Goal: Information Seeking & Learning: Learn about a topic

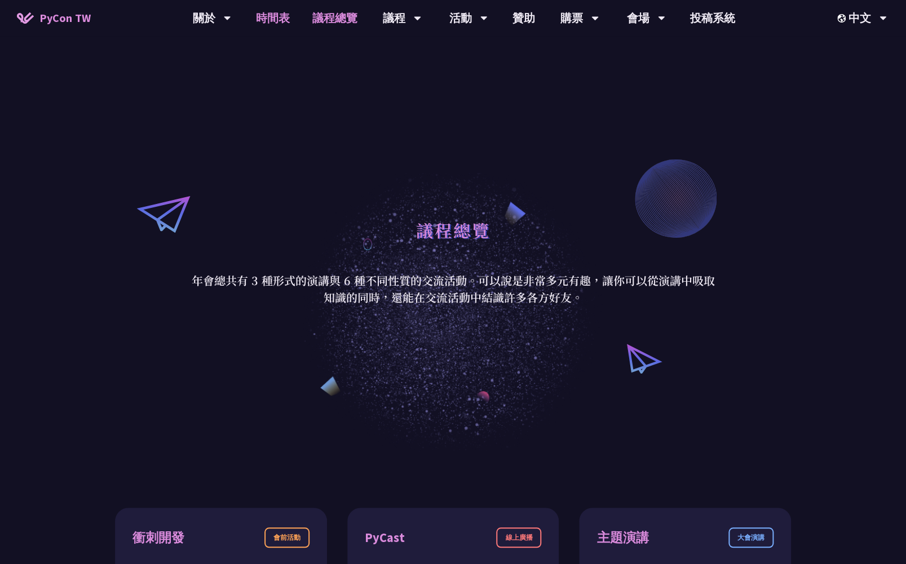
click at [278, 15] on link "時間表" at bounding box center [273, 18] width 56 height 36
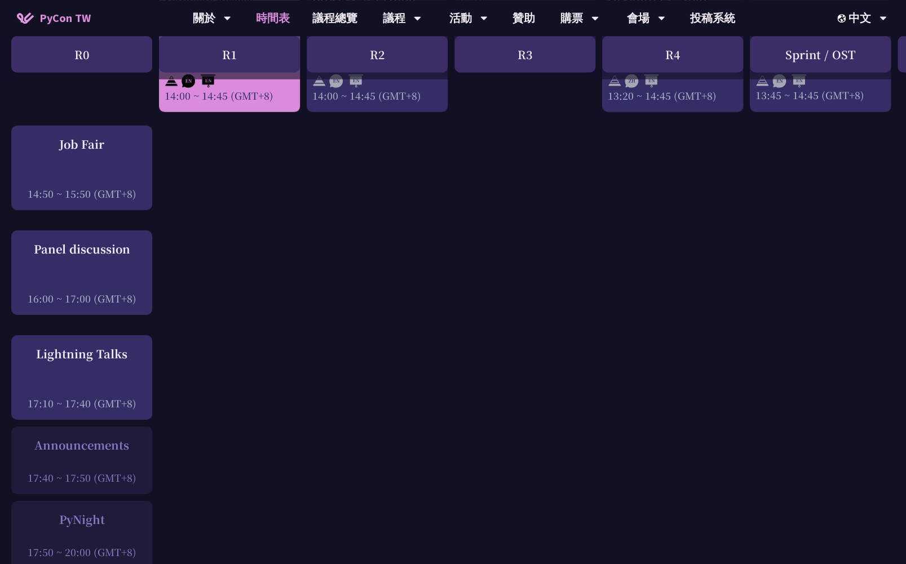
scroll to position [1315, 0]
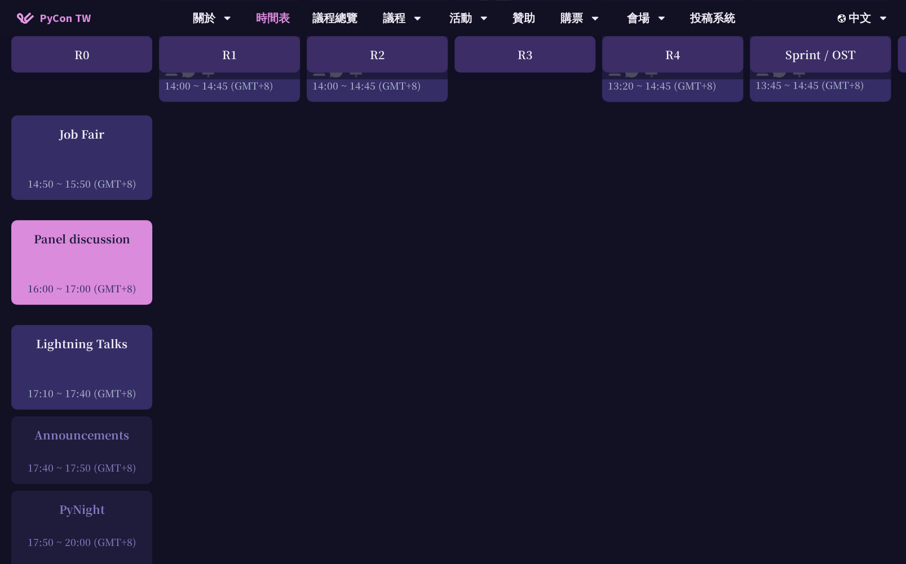
click at [99, 247] on div "Panel discussion" at bounding box center [82, 239] width 130 height 17
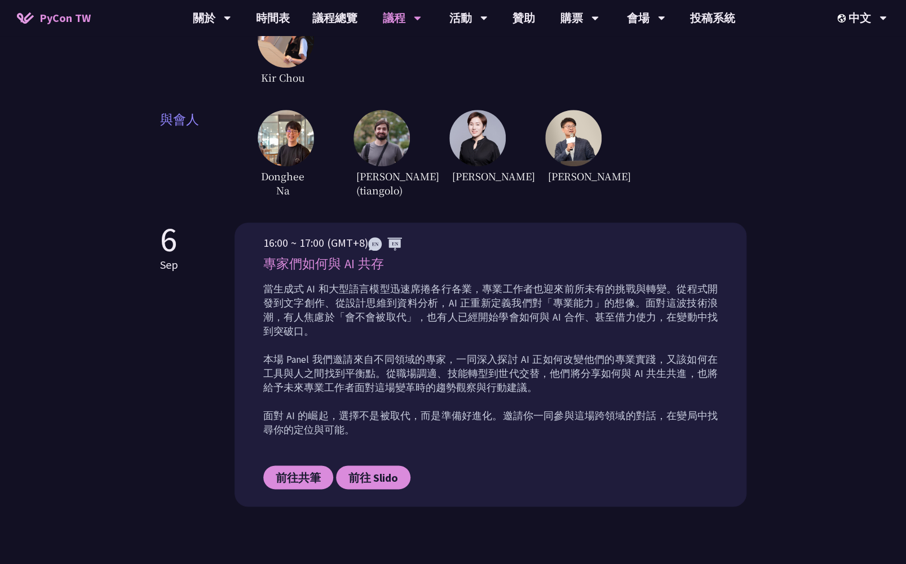
scroll to position [229, 0]
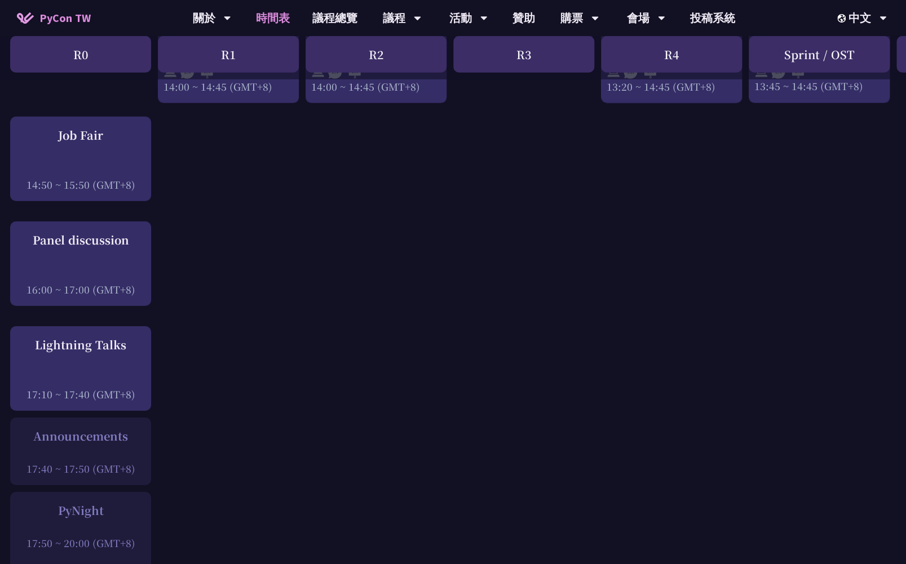
scroll to position [1310, 1]
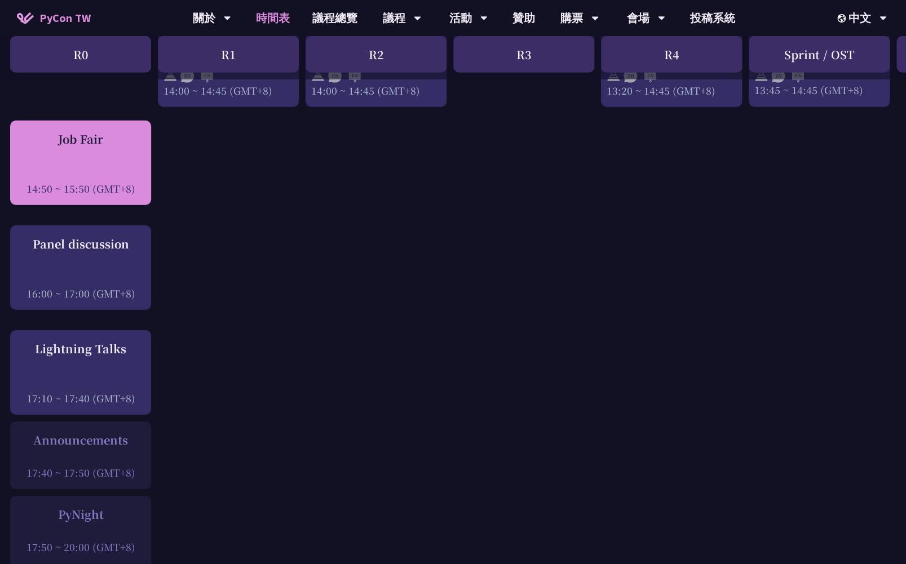
click at [119, 138] on div "Job Fair" at bounding box center [81, 139] width 130 height 17
click at [123, 165] on div "Job Fair 14:50 ~ 15:50 (GMT+8)" at bounding box center [81, 163] width 130 height 65
click at [82, 145] on div "Job Fair" at bounding box center [81, 139] width 130 height 17
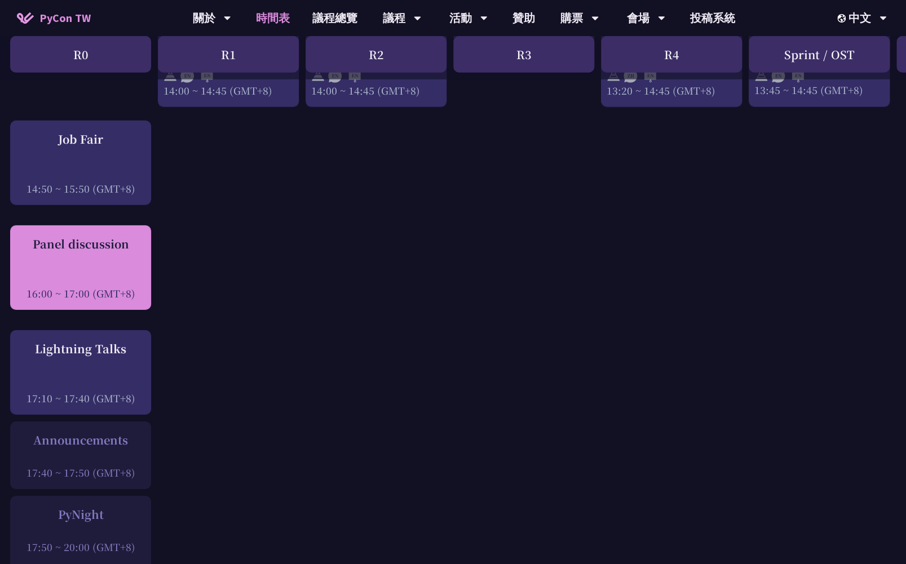
click at [79, 273] on div at bounding box center [81, 277] width 130 height 17
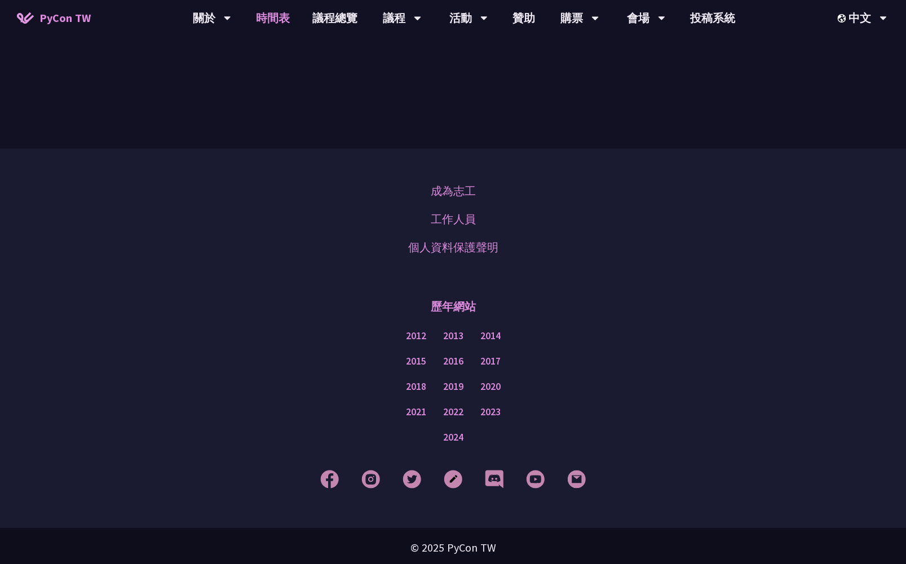
scroll to position [1310, 0]
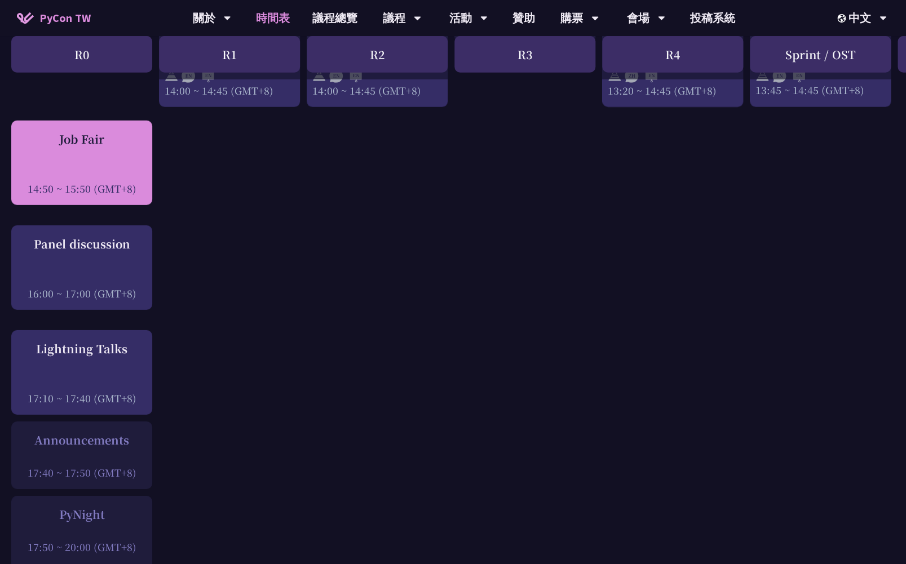
click at [78, 178] on div at bounding box center [82, 173] width 130 height 17
click at [78, 169] on div at bounding box center [82, 173] width 130 height 17
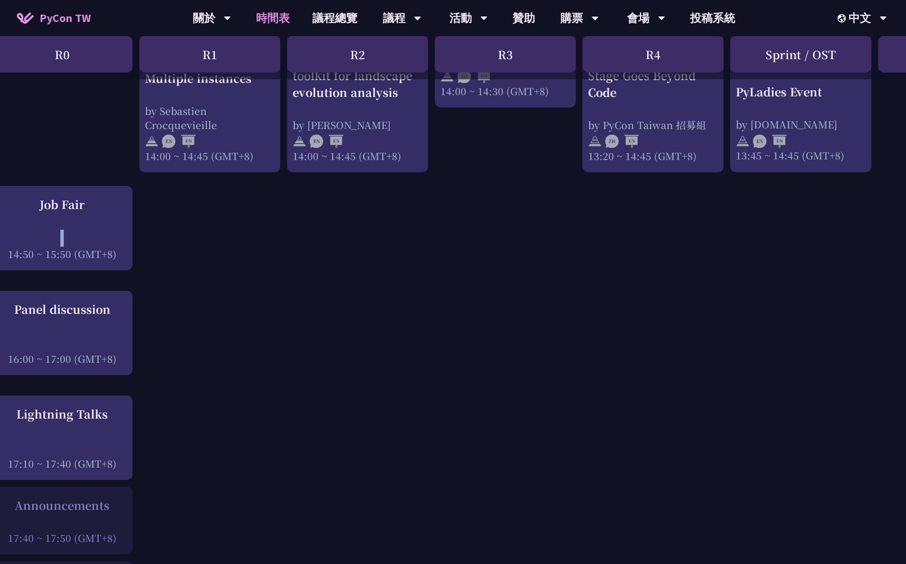
scroll to position [1245, 0]
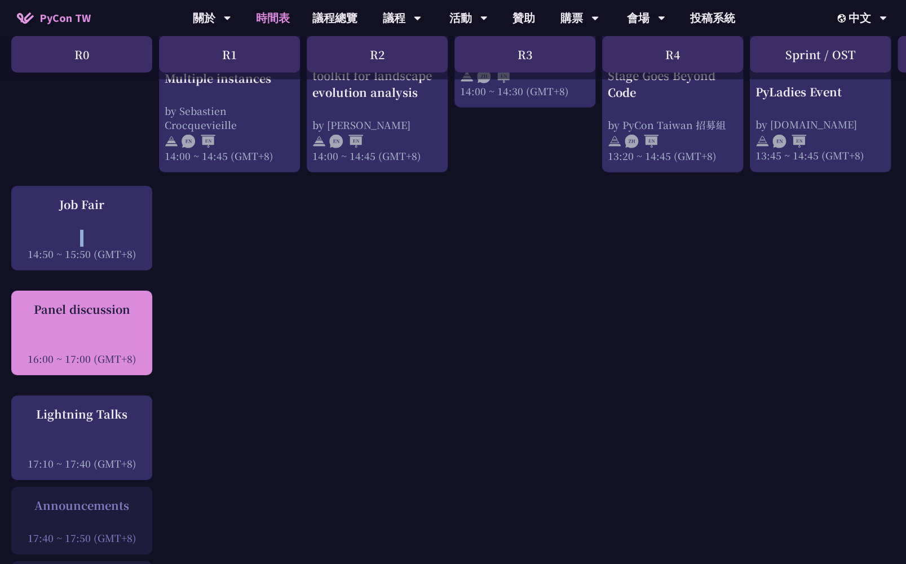
click at [112, 336] on div at bounding box center [82, 343] width 130 height 17
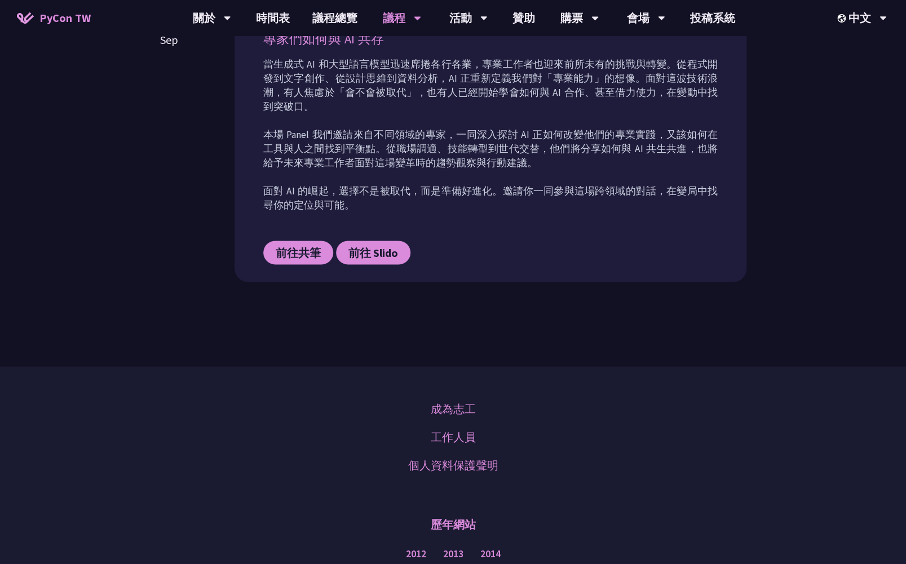
scroll to position [340, 0]
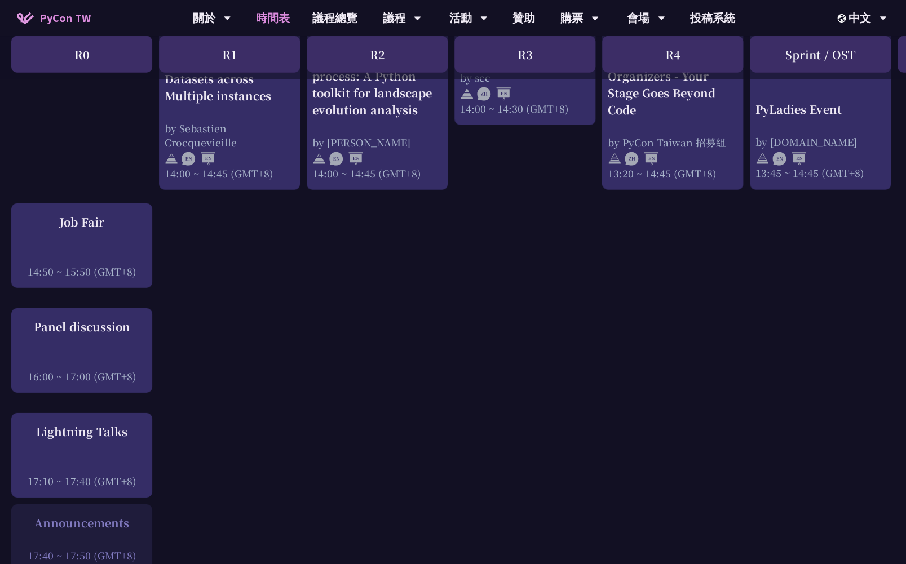
scroll to position [1210, 0]
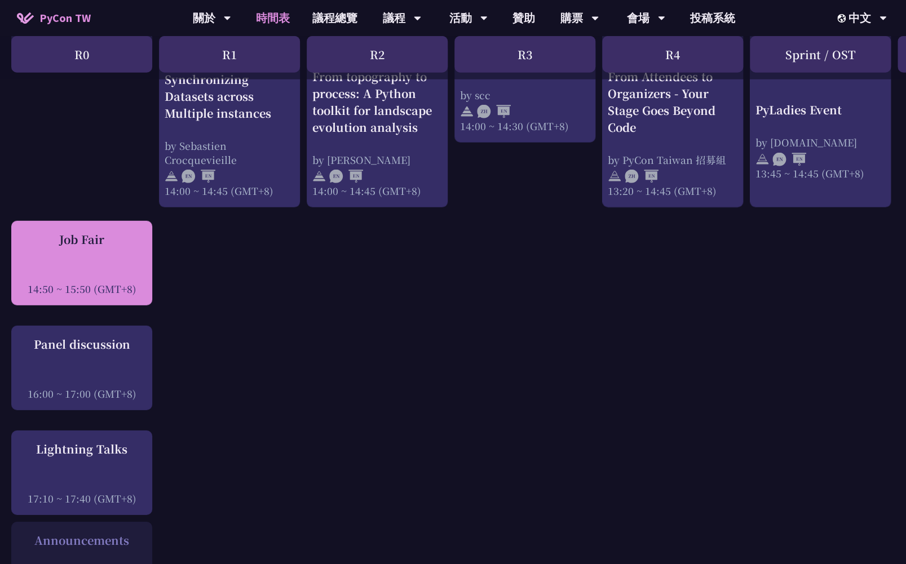
drag, startPoint x: 110, startPoint y: 237, endPoint x: 56, endPoint y: 237, distance: 53.5
click at [56, 237] on div "Job Fair" at bounding box center [82, 239] width 130 height 17
copy div "Job Fair"
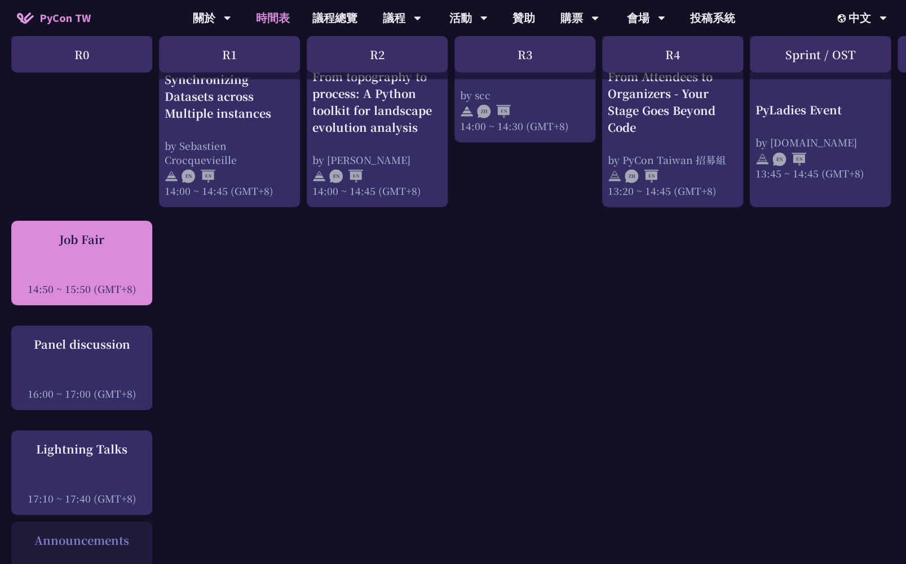
drag, startPoint x: 119, startPoint y: 241, endPoint x: 57, endPoint y: 240, distance: 62.0
click at [57, 240] on div "Job Fair" at bounding box center [82, 239] width 130 height 17
copy div "Job Fair"
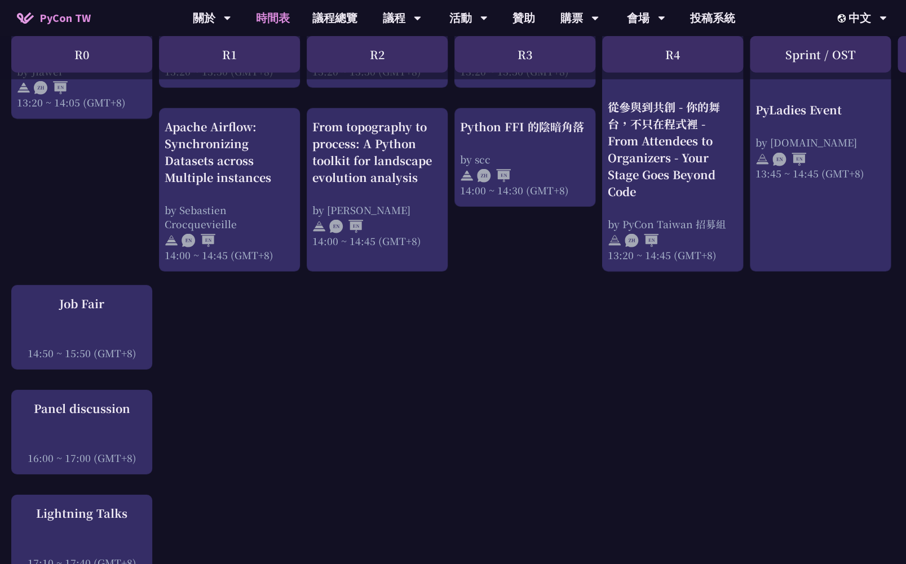
scroll to position [1124, 0]
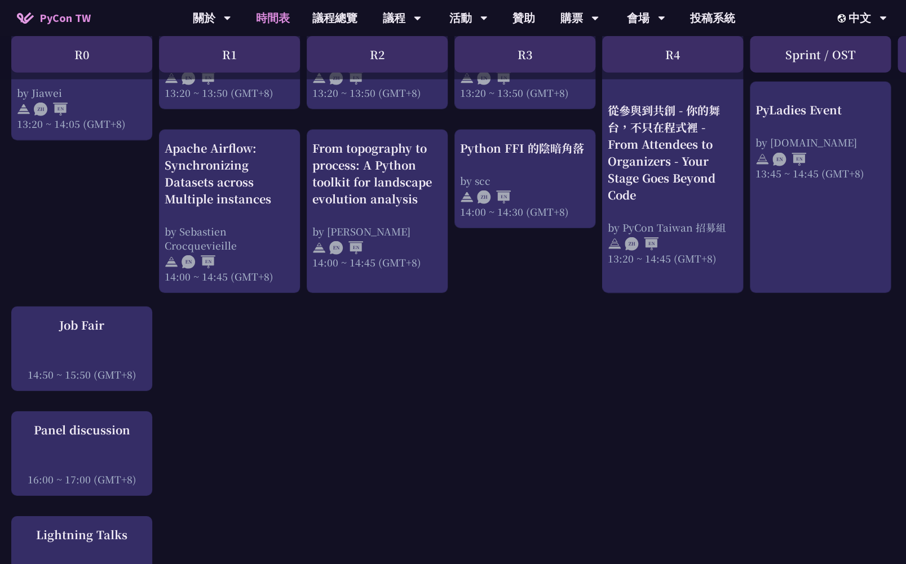
click at [255, 323] on div "An Introduction to the GIL for Python Beginners: Disabling It in Python 3.13 an…" at bounding box center [598, 15] width 1197 height 1820
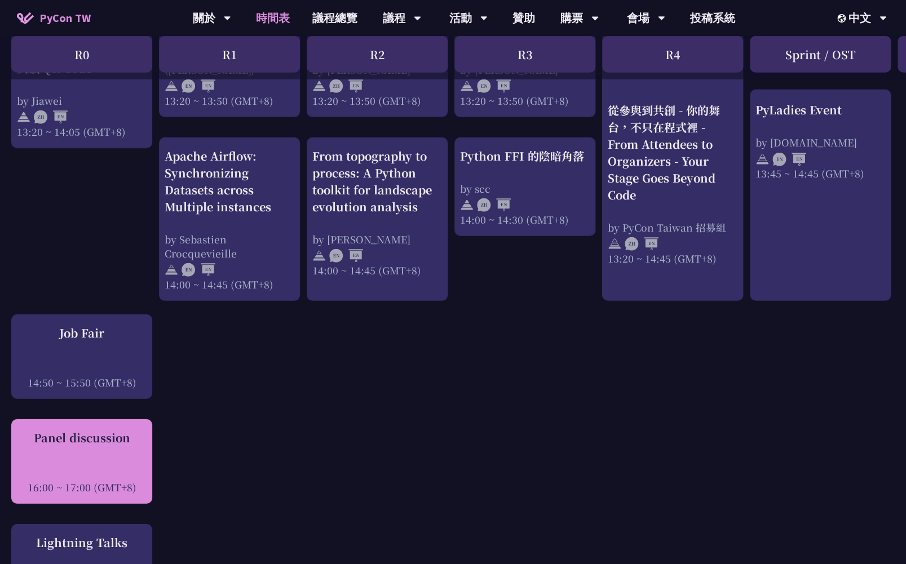
click at [128, 438] on div "Panel discussion" at bounding box center [82, 437] width 130 height 17
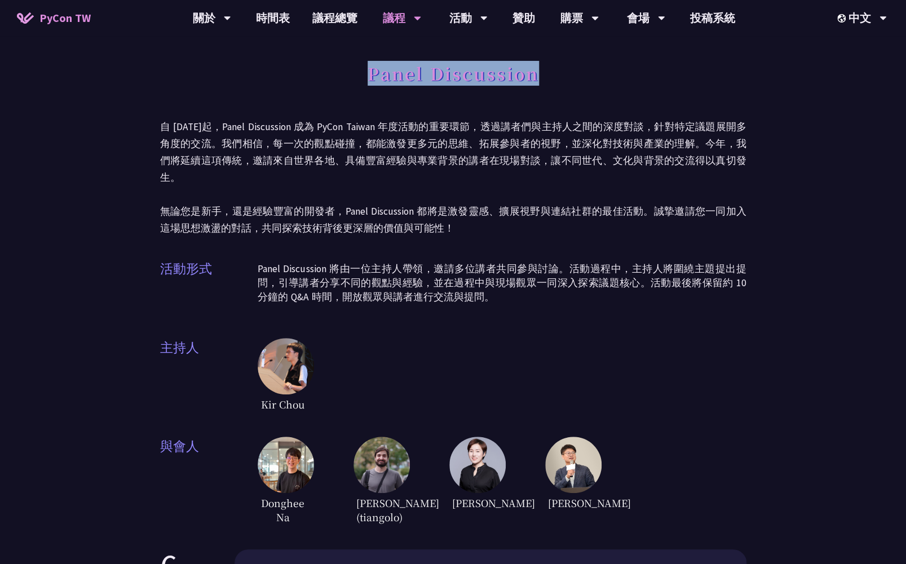
copy h1 "Panel Discussion"
drag, startPoint x: 370, startPoint y: 71, endPoint x: 558, endPoint y: 77, distance: 188.3
click at [558, 77] on div "Panel Discussion" at bounding box center [453, 85] width 586 height 59
click at [386, 187] on p "自 [DATE]起，Panel Discussion 成為 PyCon Taiwan 年度活動的重要環節，透過講者們與主持人之間的深度對談，針對特定議題展開多…" at bounding box center [453, 177] width 586 height 118
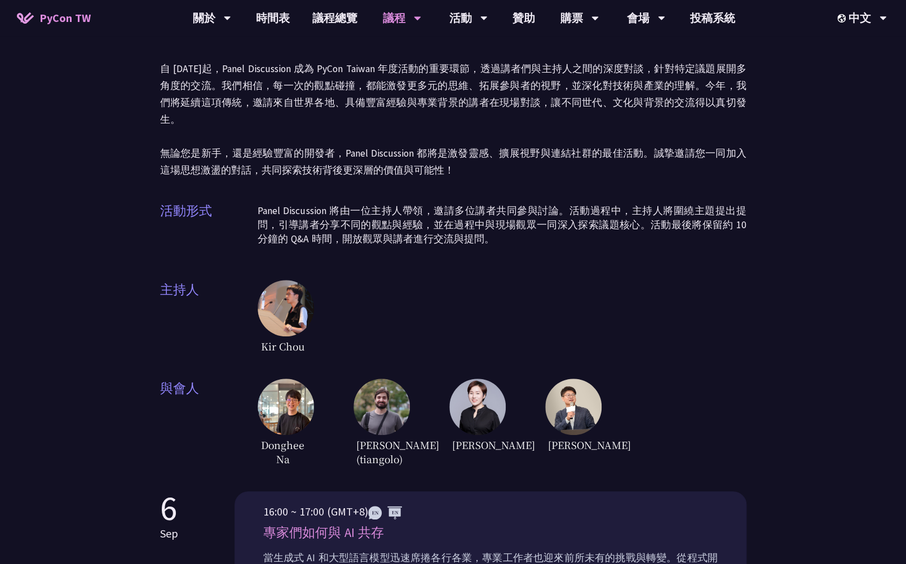
scroll to position [169, 0]
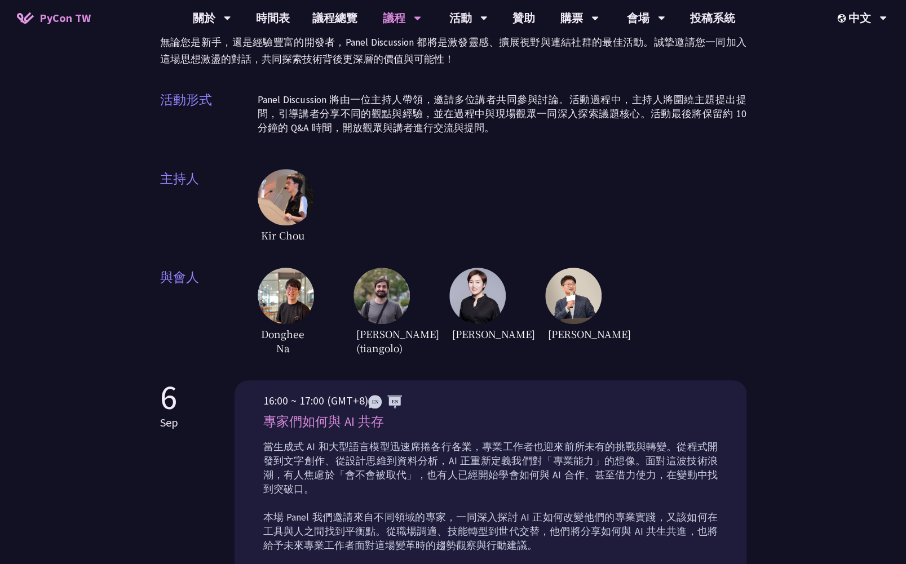
drag, startPoint x: 267, startPoint y: 415, endPoint x: 401, endPoint y: 428, distance: 135.3
click at [401, 428] on p "專家們如何與 AI 共存" at bounding box center [490, 422] width 454 height 20
copy p "專家們如何與 AI 共存"
click at [497, 180] on div "Kir Chou" at bounding box center [502, 207] width 489 height 76
